Goal: Information Seeking & Learning: Learn about a topic

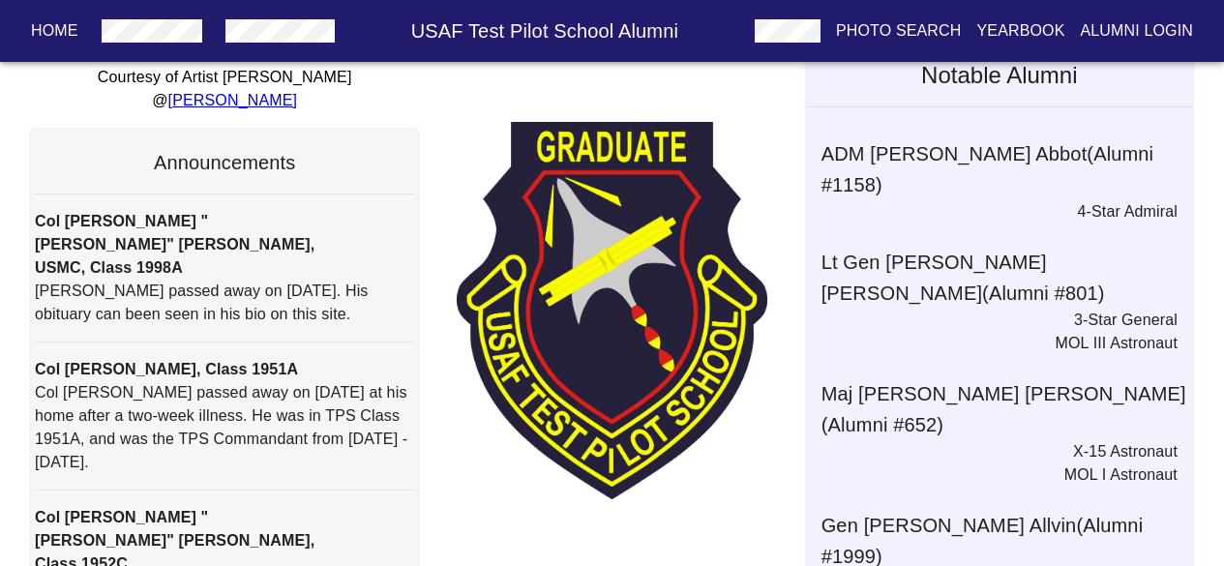
scroll to position [61, 0]
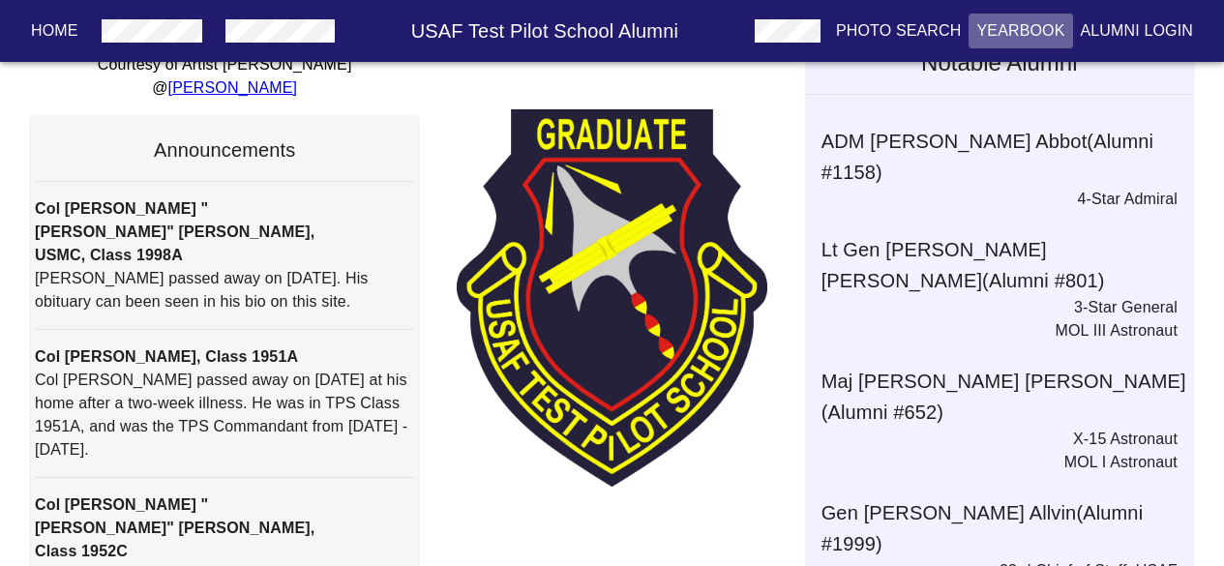
click at [1024, 27] on p "Yearbook" at bounding box center [1021, 30] width 88 height 23
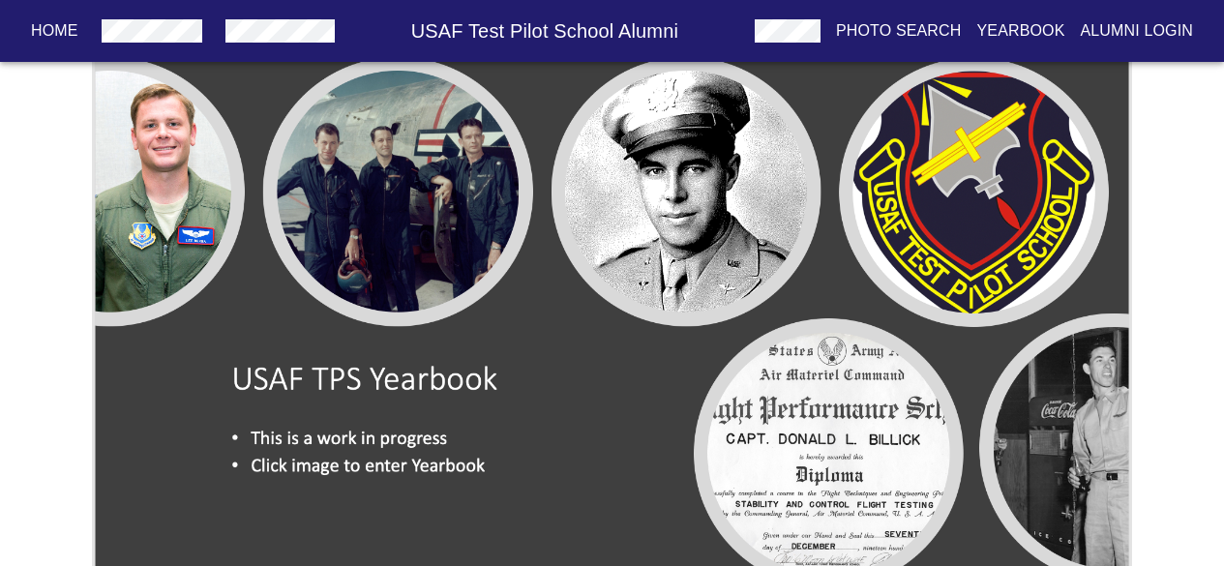
scroll to position [118, 0]
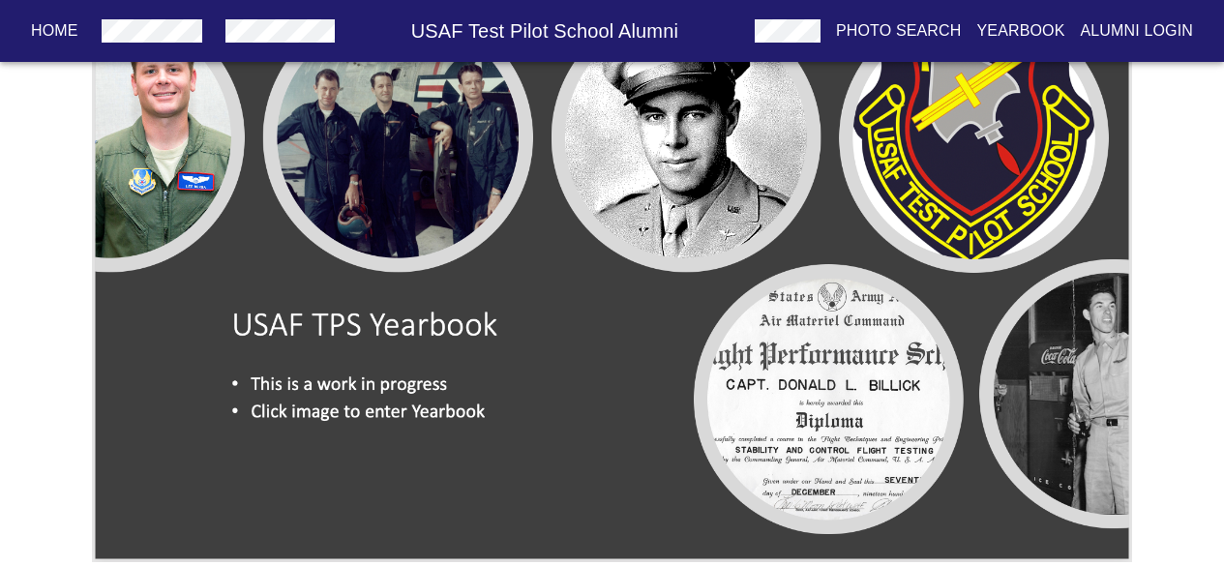
click at [394, 201] on img at bounding box center [612, 268] width 1040 height 587
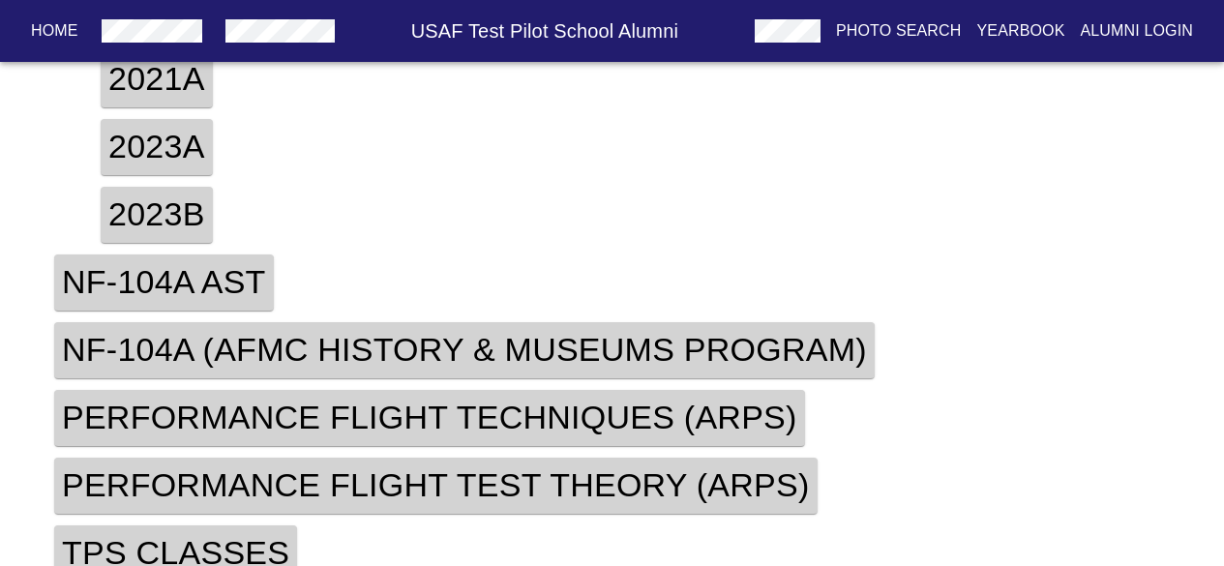
scroll to position [869, 0]
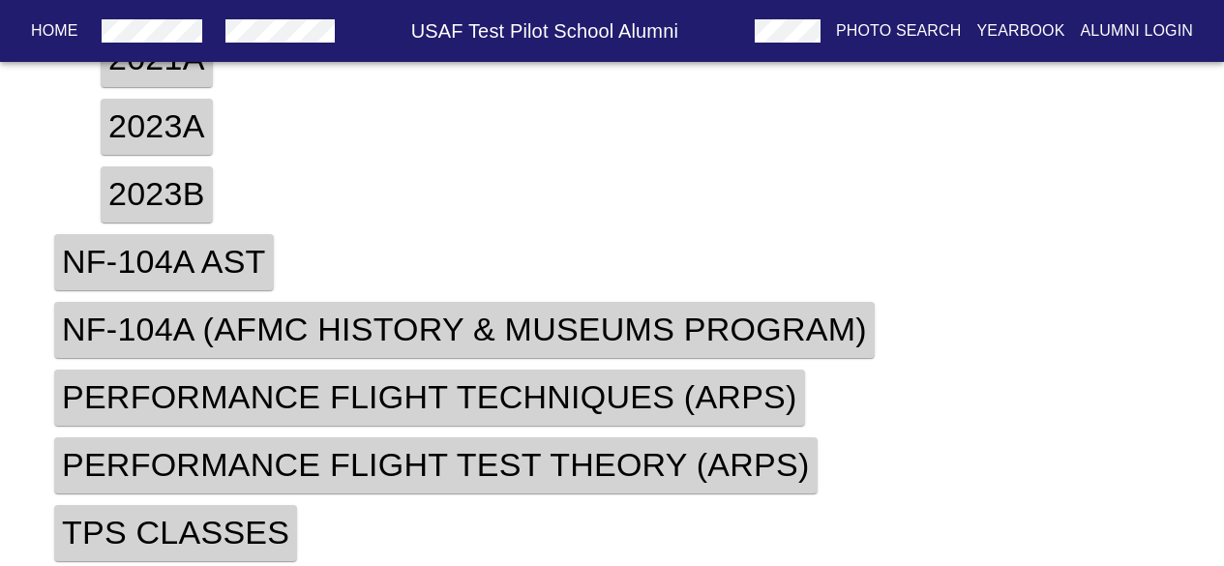
click at [160, 516] on h4 "TPS Classes" at bounding box center [175, 533] width 243 height 56
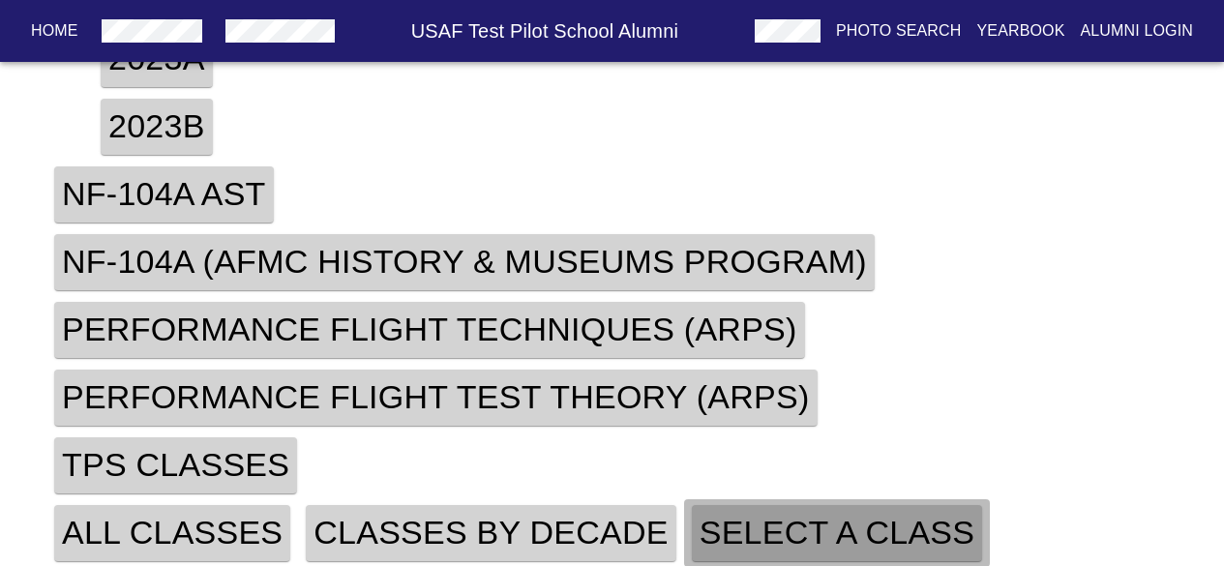
click at [812, 527] on h4 "Select A Class" at bounding box center [837, 533] width 290 height 56
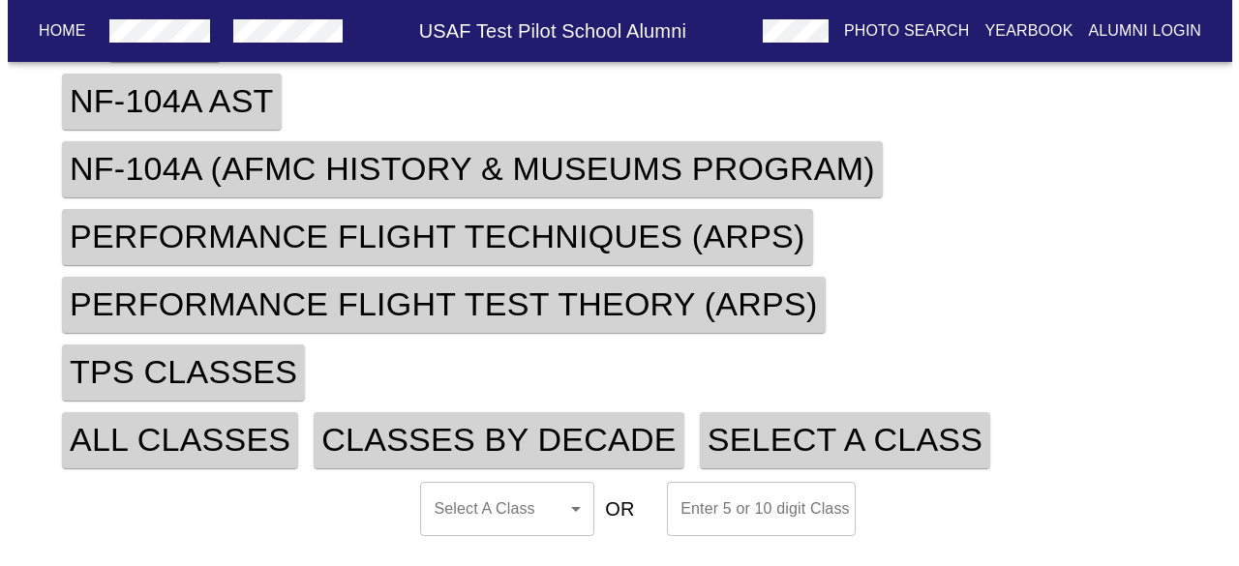
scroll to position [1032, 0]
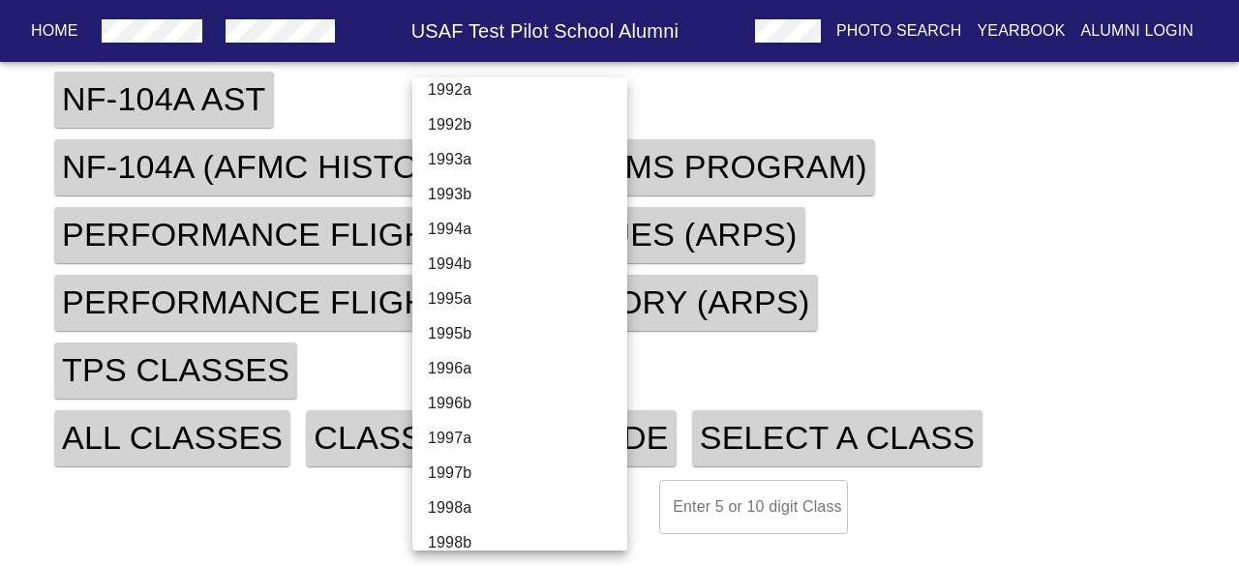
scroll to position [4503, 0]
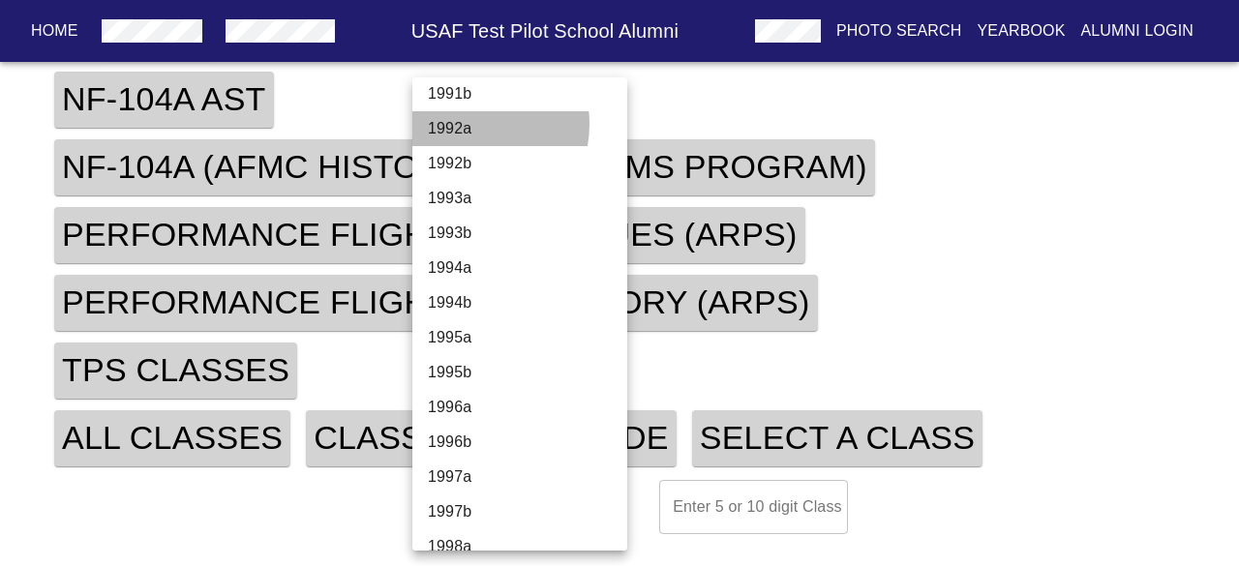
click at [461, 123] on li "1992a" at bounding box center [526, 128] width 229 height 35
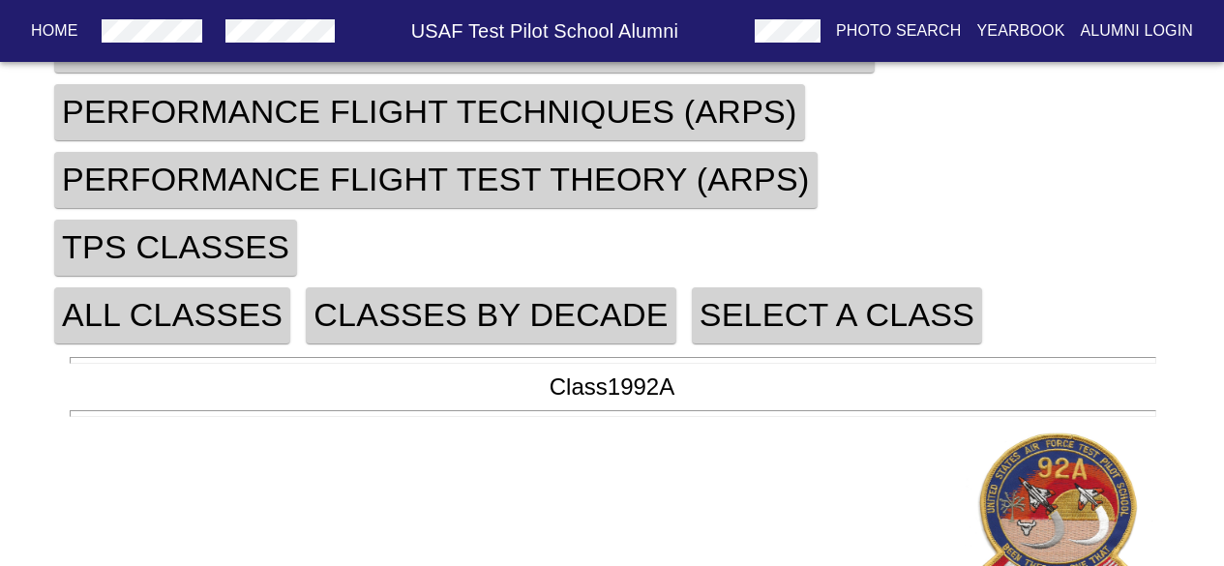
scroll to position [1173, 0]
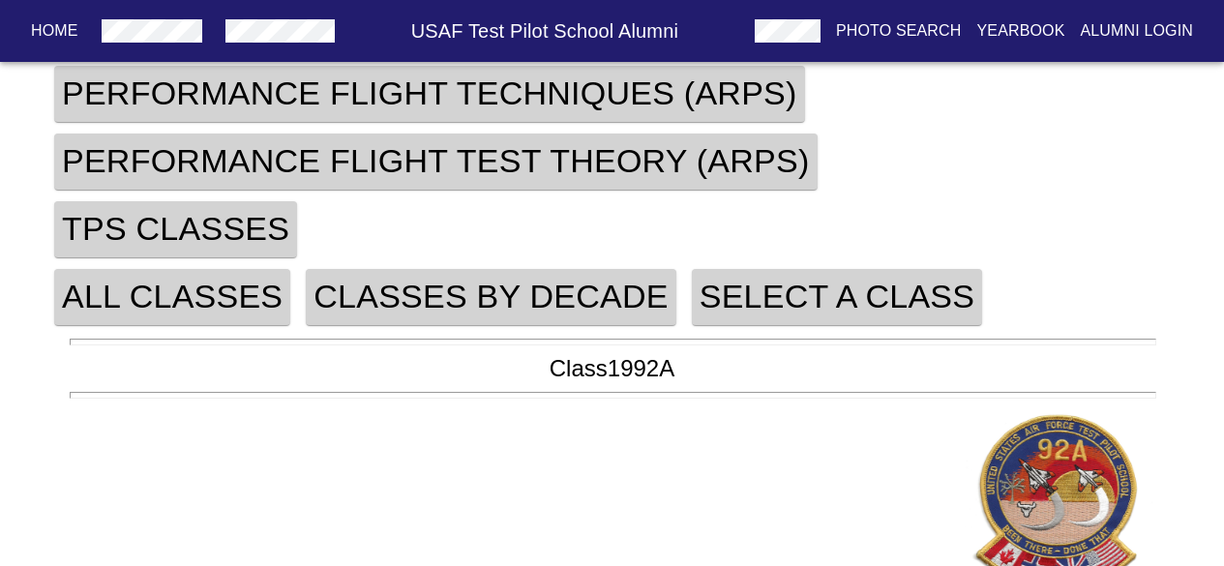
click at [607, 368] on h5 "Class 1992A" at bounding box center [612, 368] width 1085 height 31
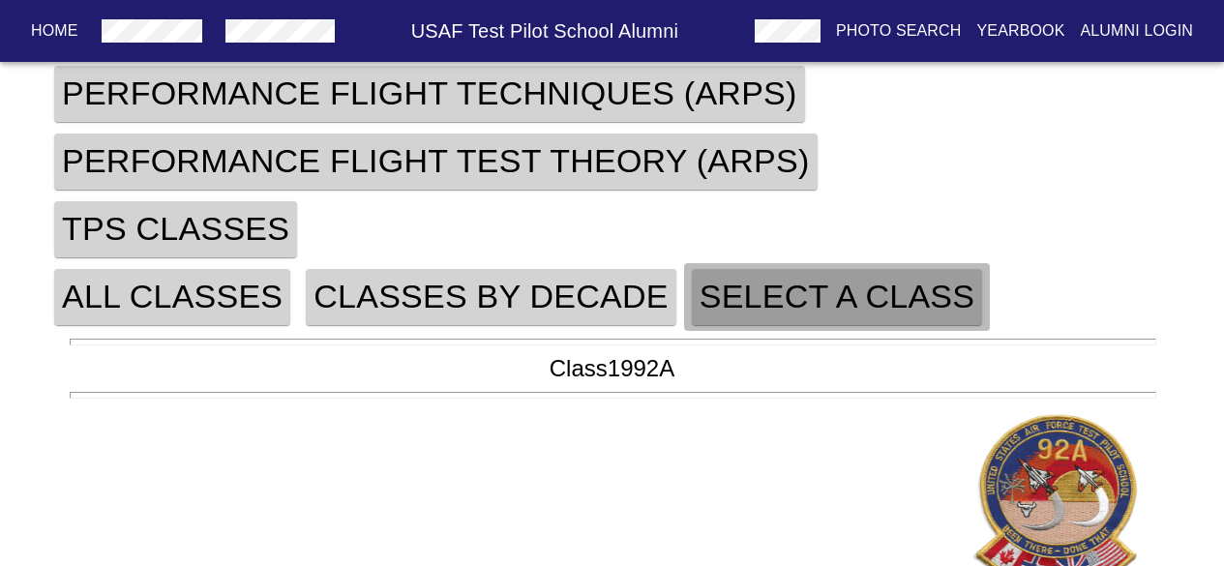
click at [778, 277] on h4 "Select A Class" at bounding box center [837, 297] width 290 height 56
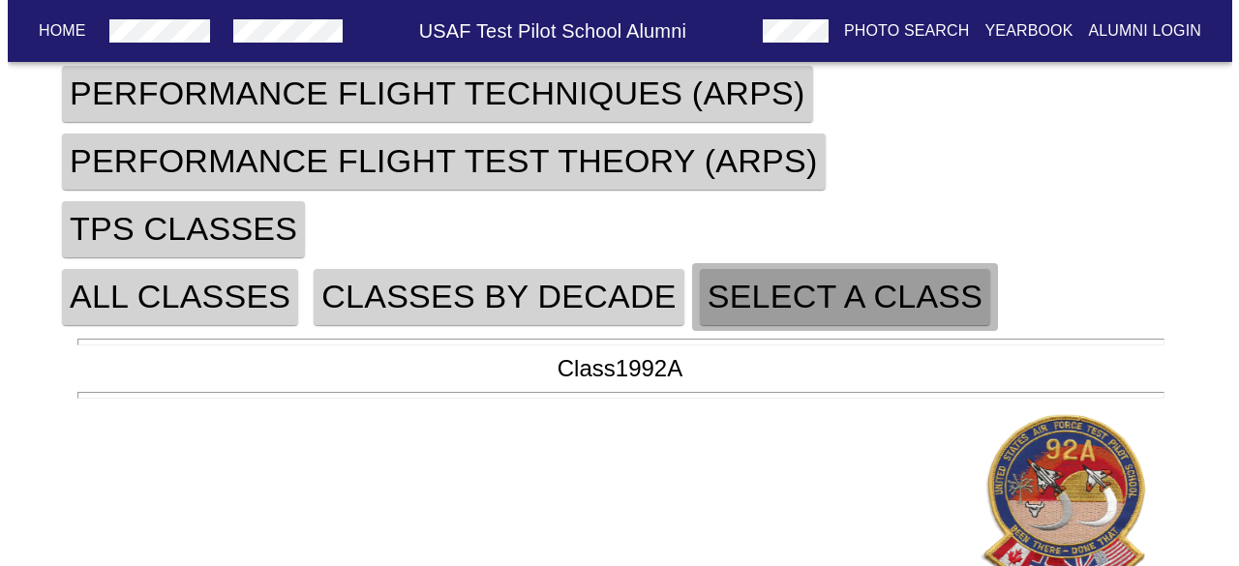
scroll to position [1032, 0]
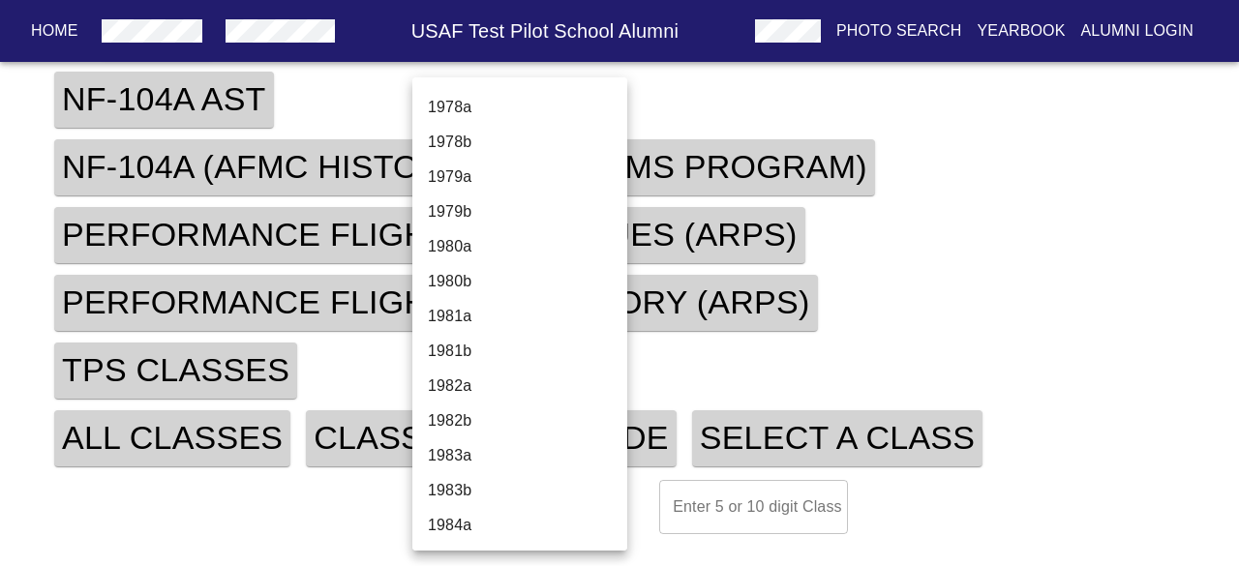
scroll to position [3555, 0]
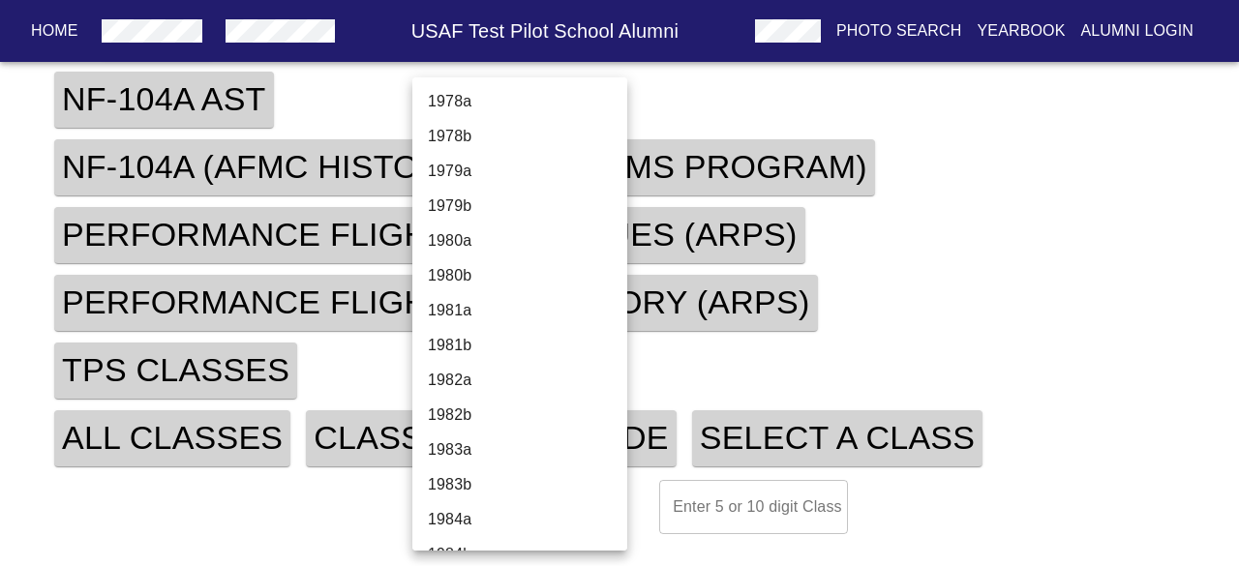
click at [450, 374] on li "1982a" at bounding box center [526, 380] width 229 height 35
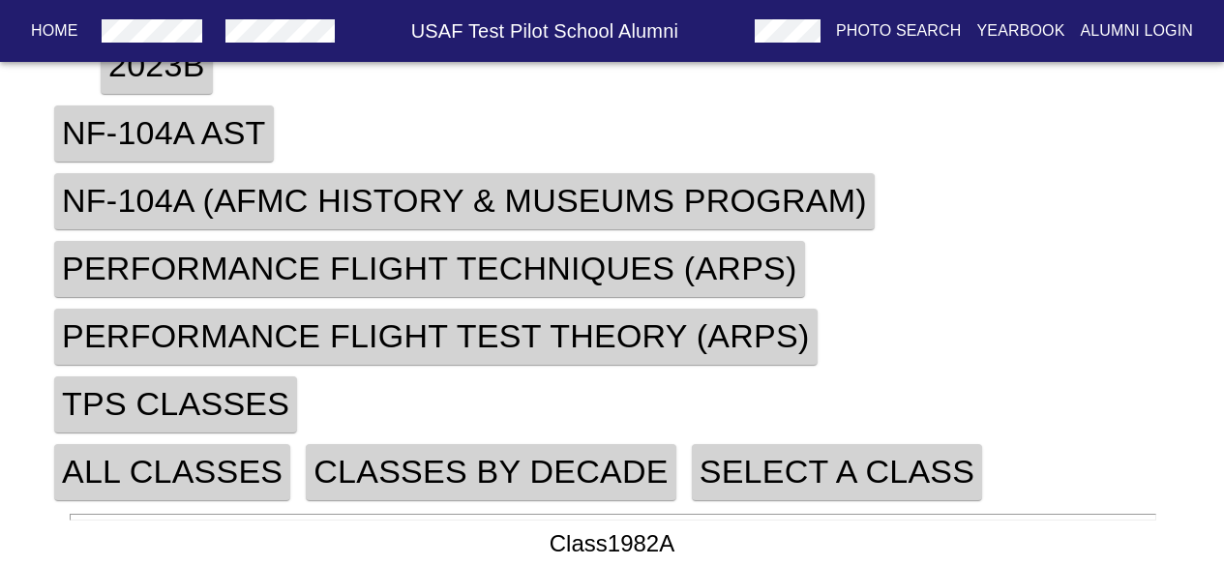
scroll to position [1231, 0]
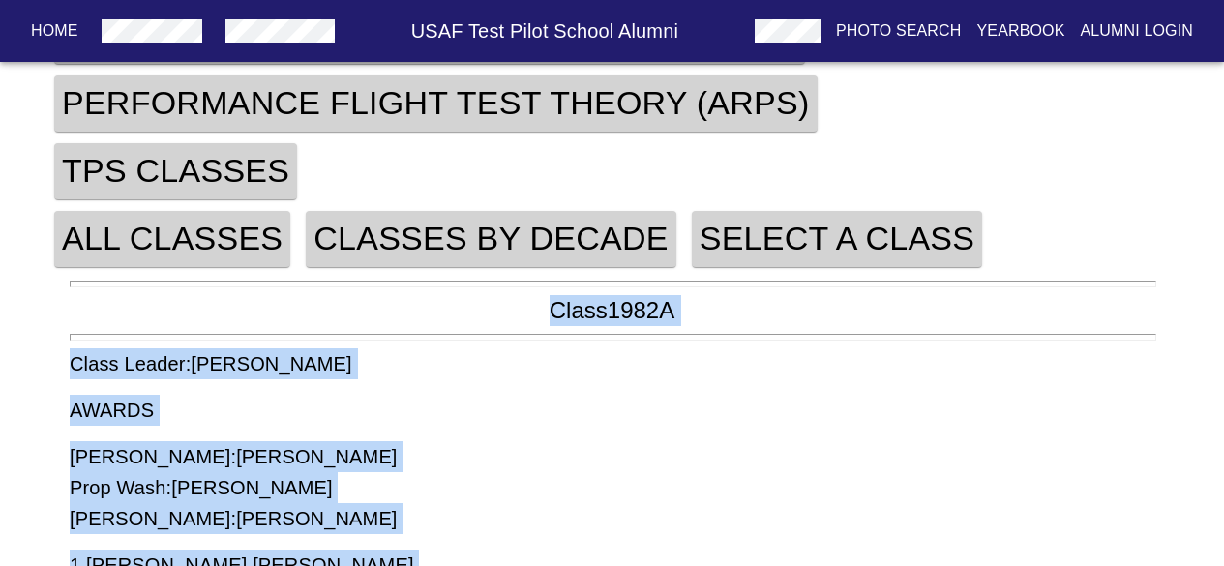
drag, startPoint x: 244, startPoint y: 551, endPoint x: 437, endPoint y: 299, distance: 317.5
copy div "Class 1982A Class Leader: [PERSON_NAME] AWARDS [PERSON_NAME]: [PERSON_NAME] Pro…"
click at [804, 224] on h4 "Select A Class" at bounding box center [837, 239] width 290 height 56
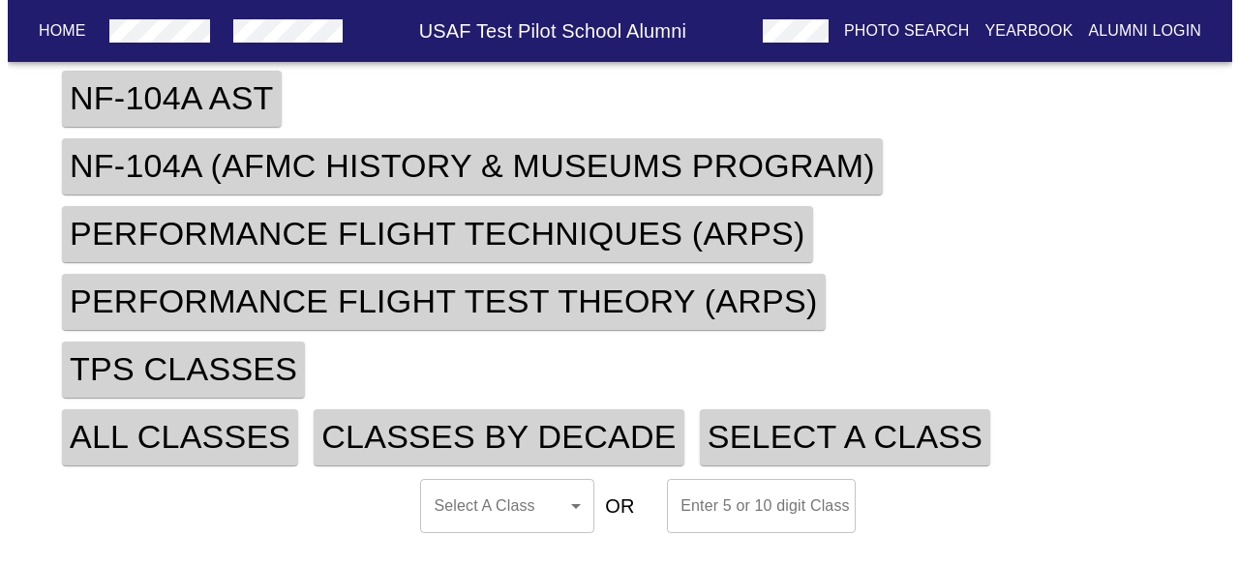
scroll to position [1032, 0]
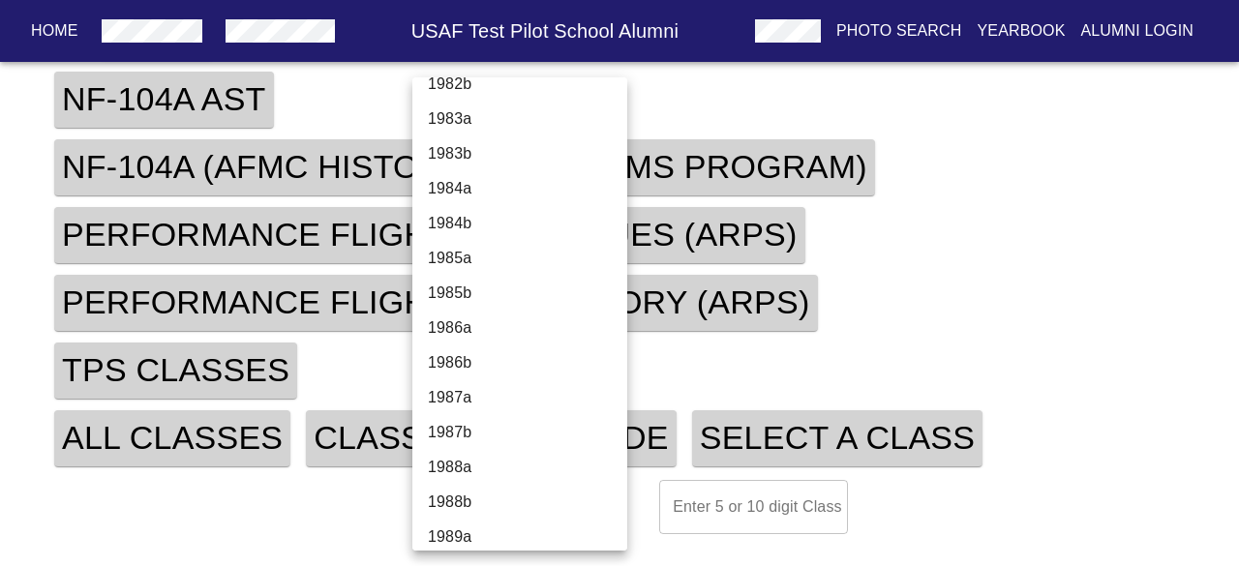
scroll to position [3925, 0]
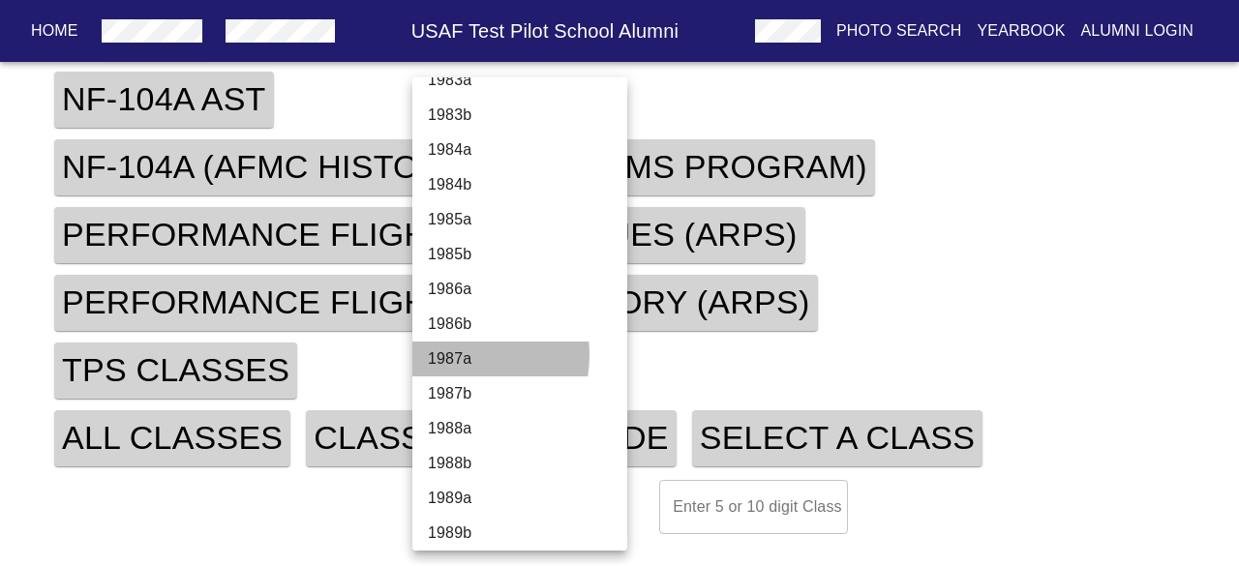
click at [454, 355] on li "1987a" at bounding box center [526, 359] width 229 height 35
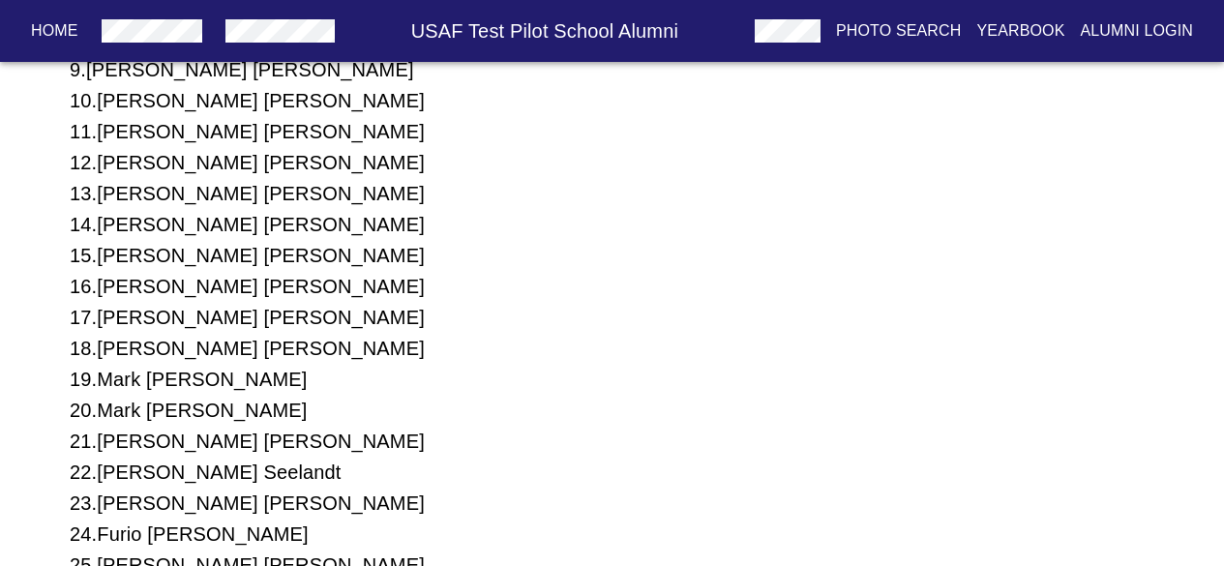
scroll to position [1941, 0]
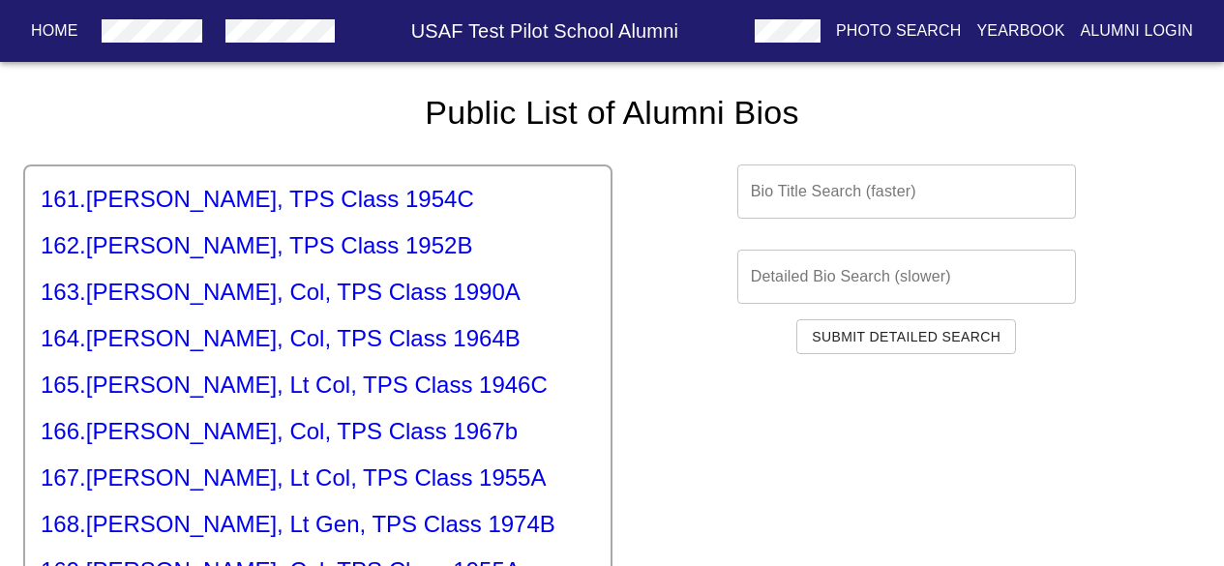
scroll to position [7596, 0]
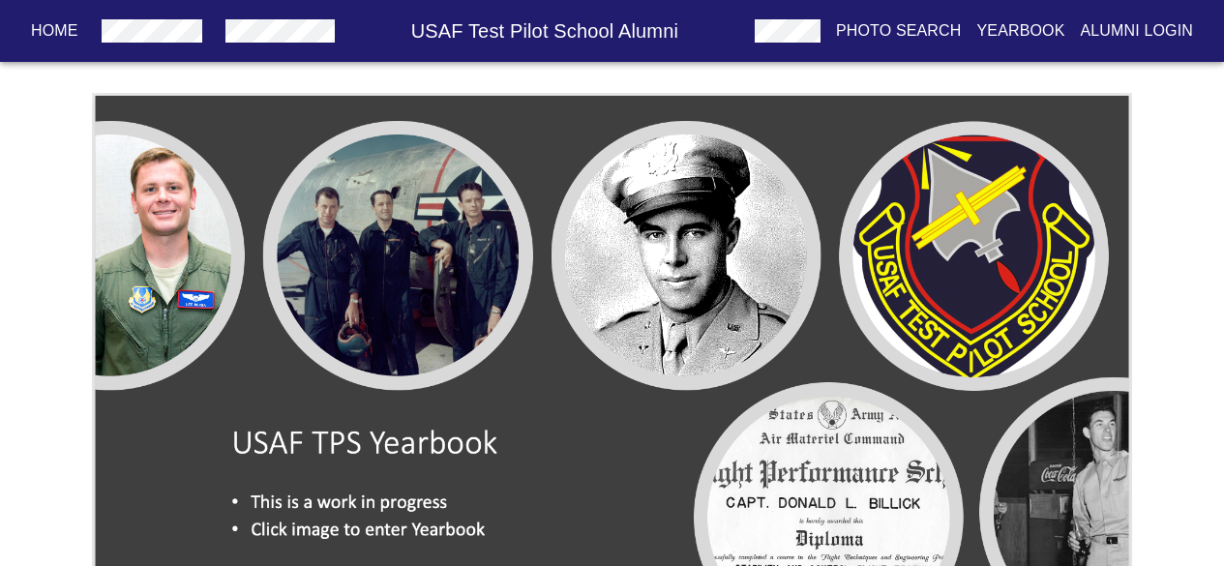
scroll to position [61, 0]
